Goal: Transaction & Acquisition: Purchase product/service

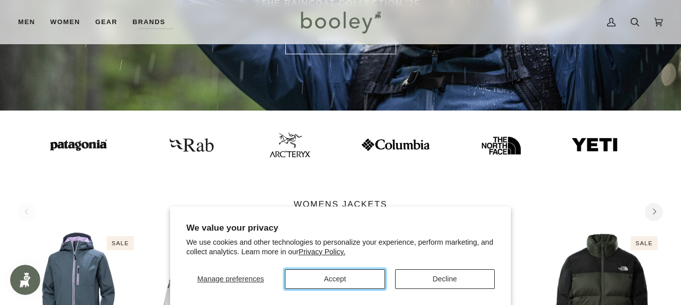
click at [374, 272] on button "Accept" at bounding box center [335, 280] width 100 height 20
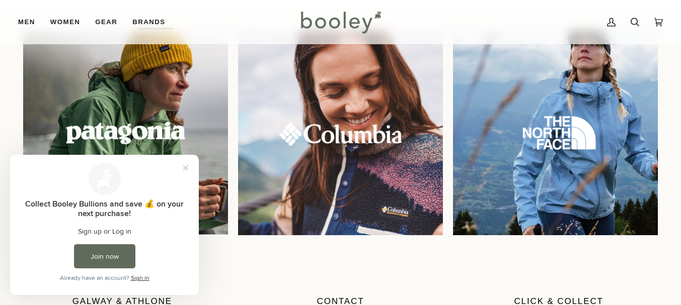
scroll to position [855, 0]
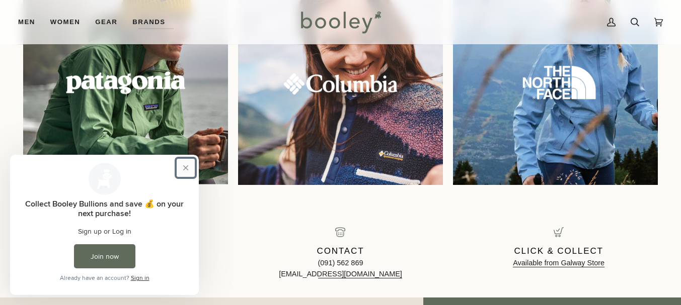
click at [180, 166] on button "Close prompt" at bounding box center [186, 168] width 18 height 18
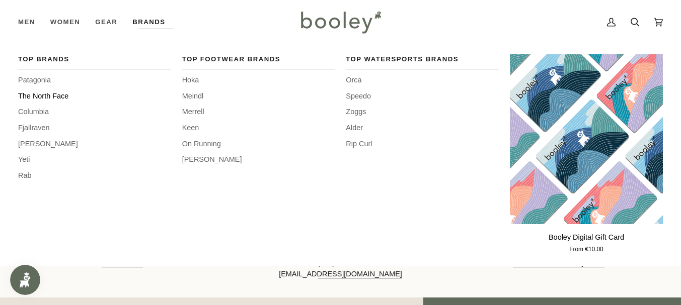
click at [41, 93] on span "The North Face" at bounding box center [94, 96] width 153 height 11
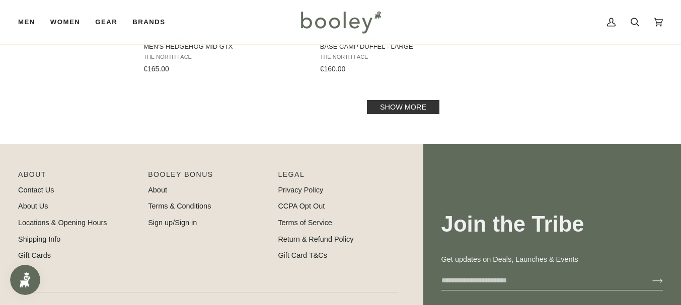
scroll to position [1459, 0]
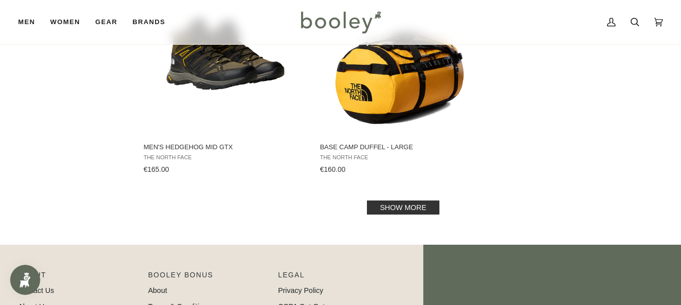
click at [431, 208] on link "Show more" at bounding box center [403, 208] width 72 height 14
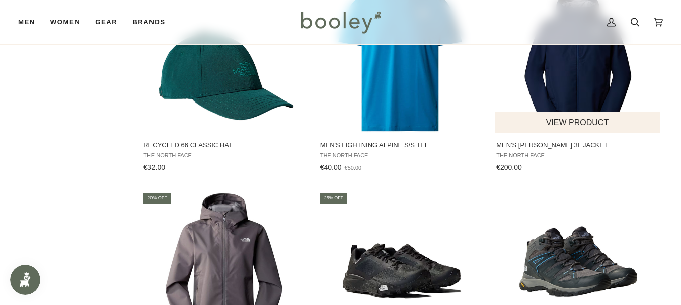
scroll to position [2414, 0]
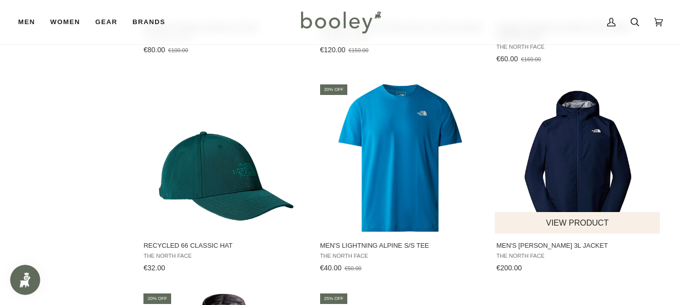
click at [592, 145] on img "Men's Whiton 3L Jacket" at bounding box center [577, 158] width 151 height 151
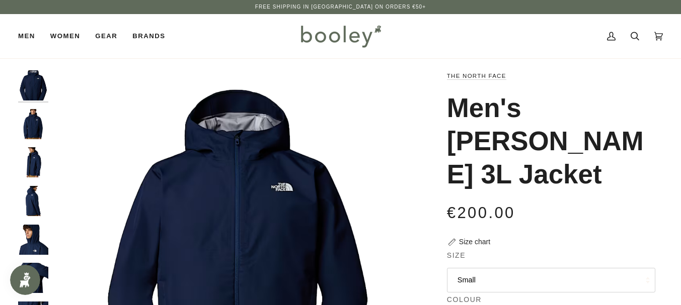
scroll to position [151, 0]
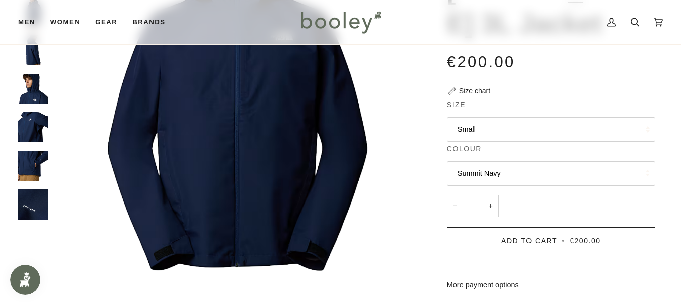
click at [34, 96] on img "The North Face Men's Whiton 3L Jacket Summit Navy - Booley Galway" at bounding box center [33, 89] width 30 height 30
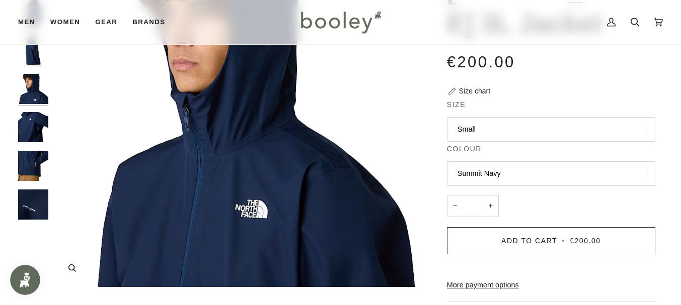
scroll to position [0, 0]
